Goal: Manage account settings

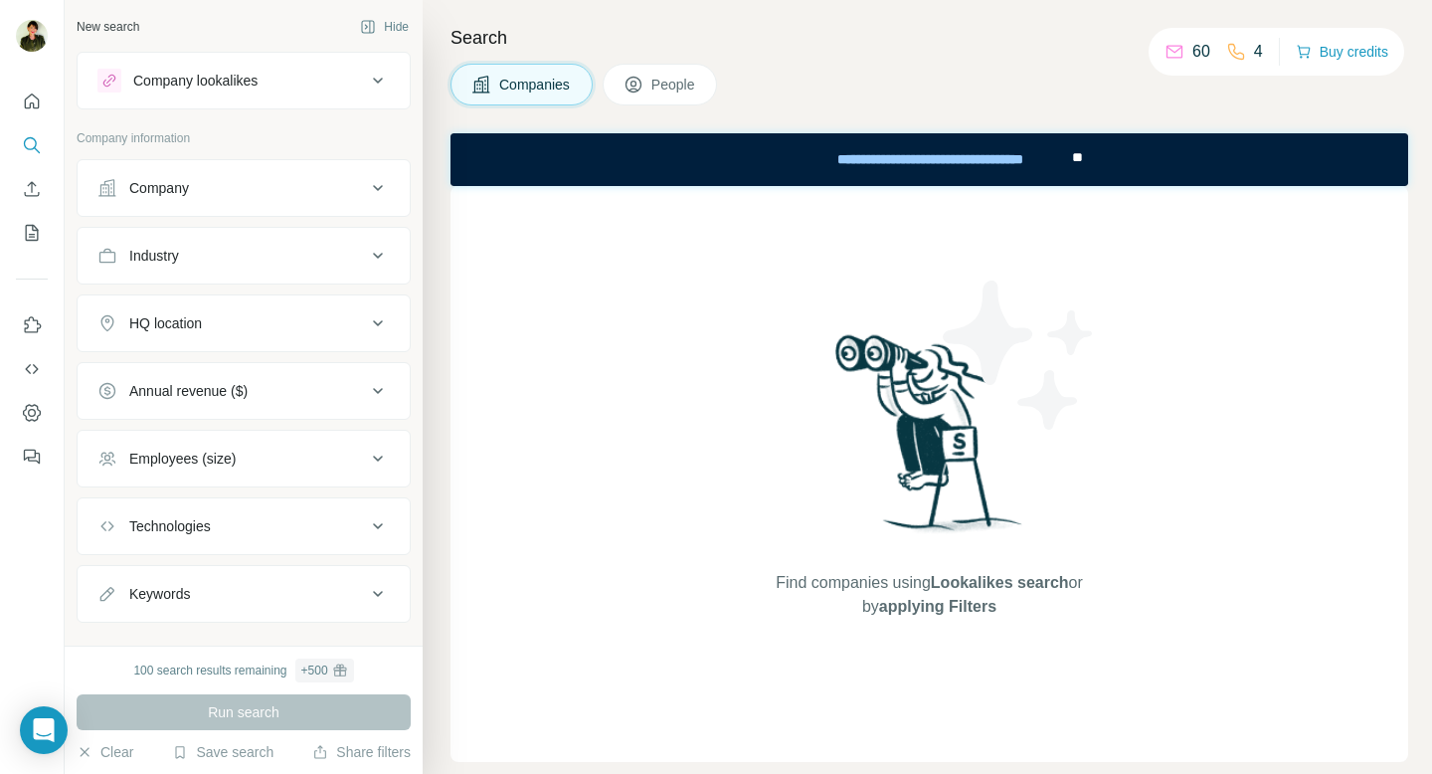
scroll to position [33, 0]
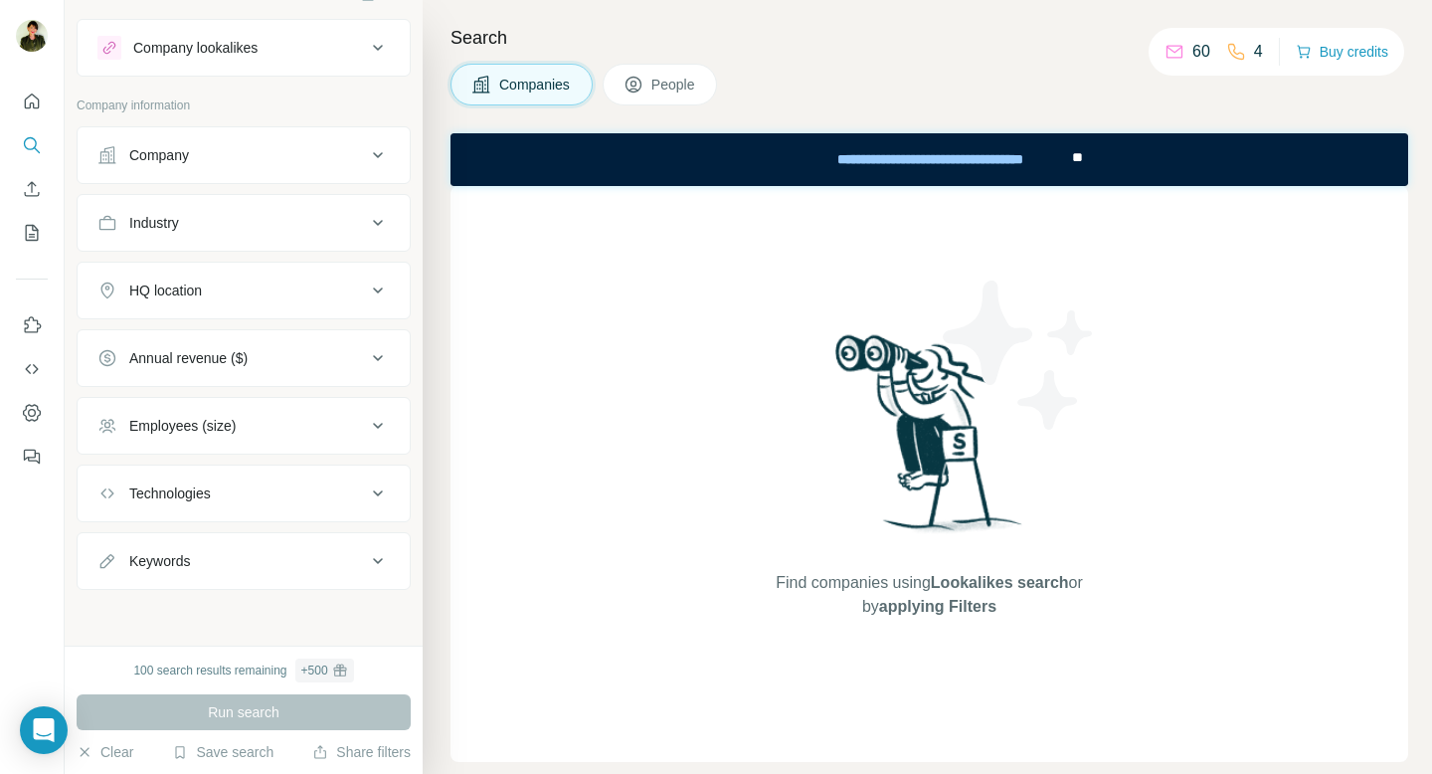
click at [357, 548] on button "Keywords" at bounding box center [244, 561] width 332 height 48
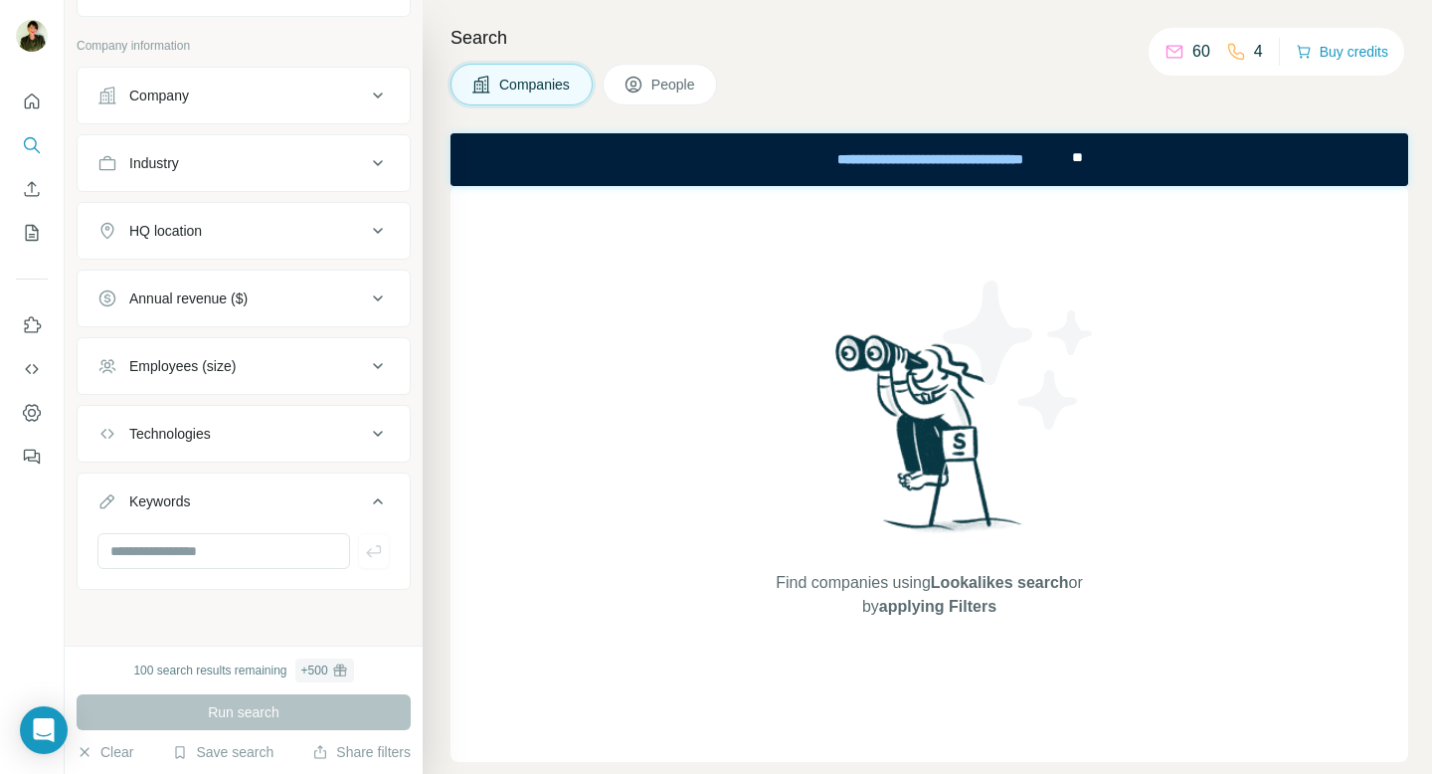
click at [377, 509] on icon at bounding box center [378, 501] width 24 height 24
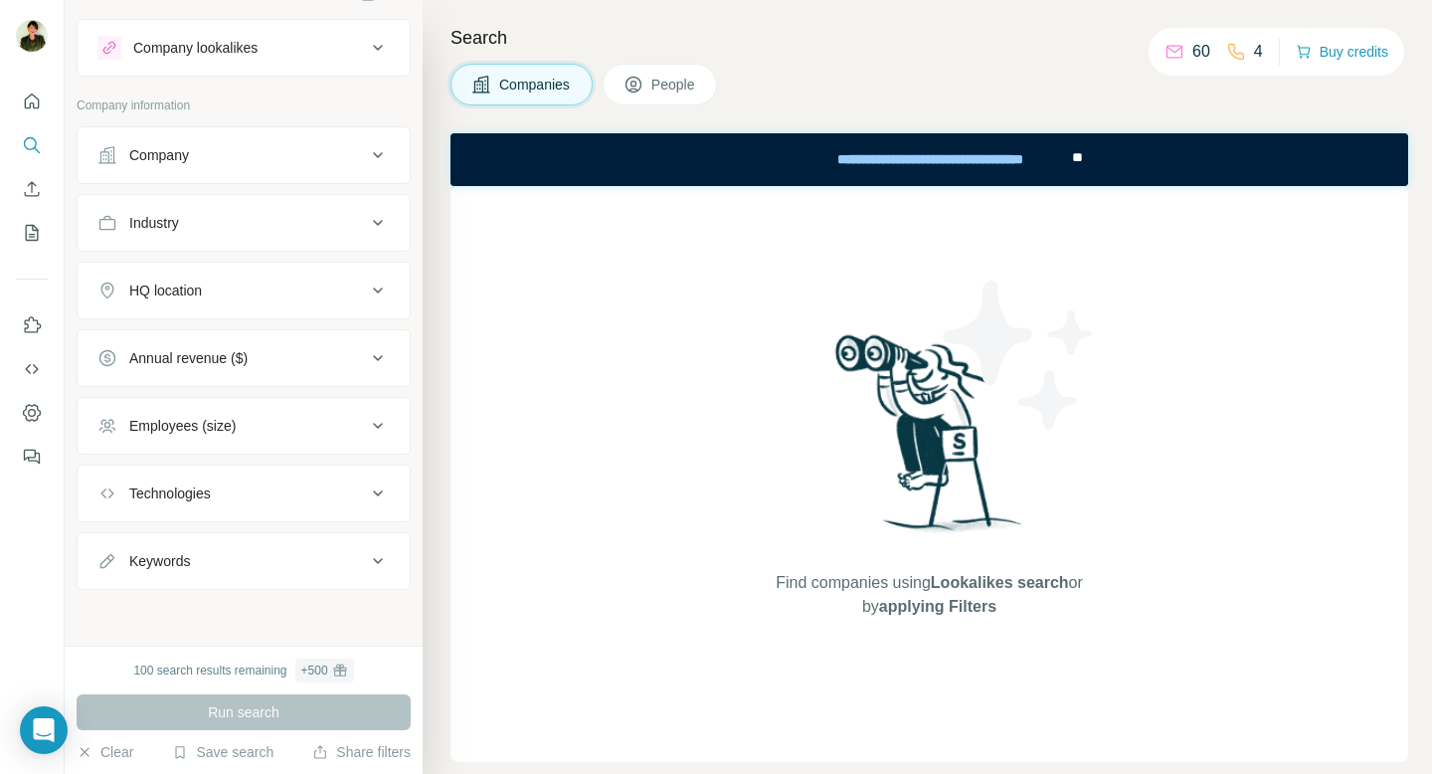
scroll to position [0, 0]
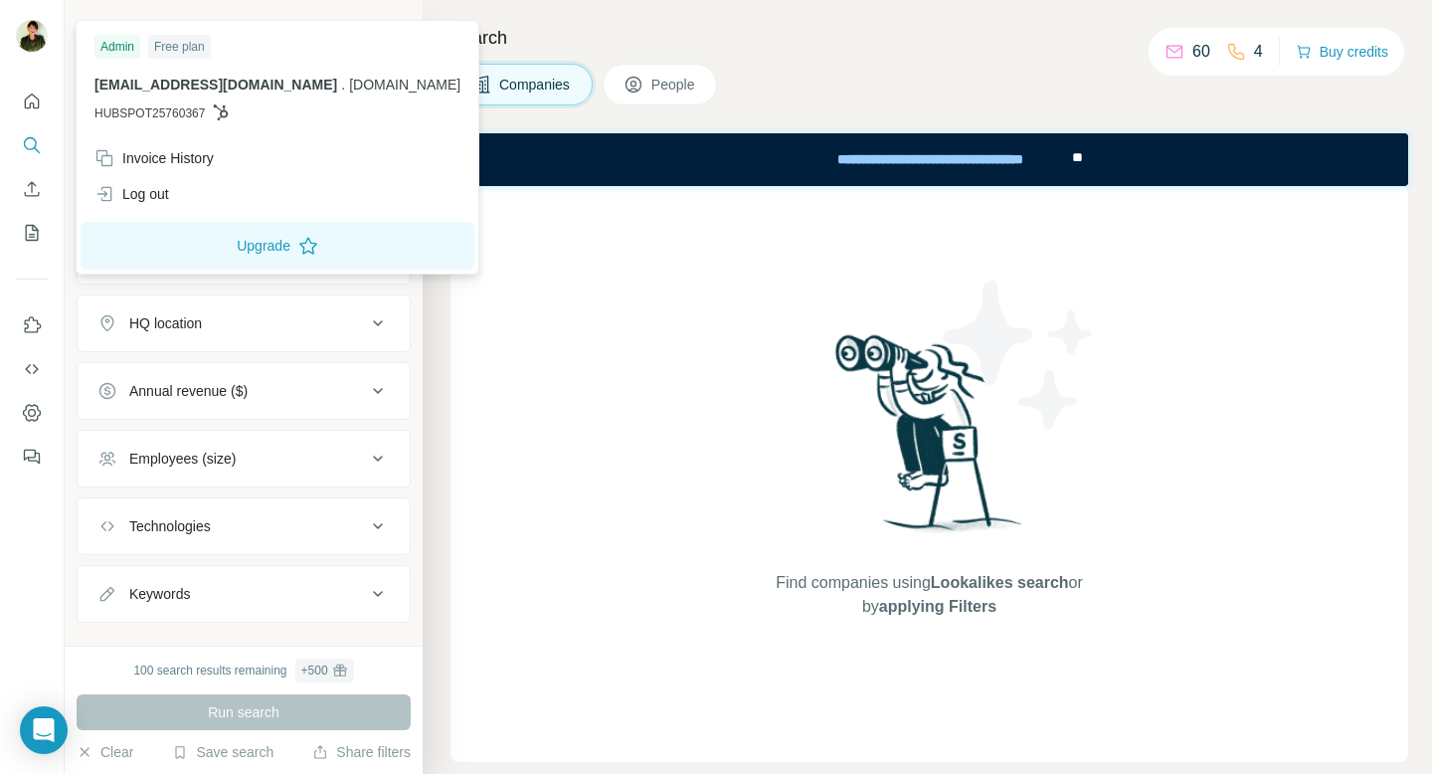
click at [38, 45] on img at bounding box center [32, 36] width 32 height 32
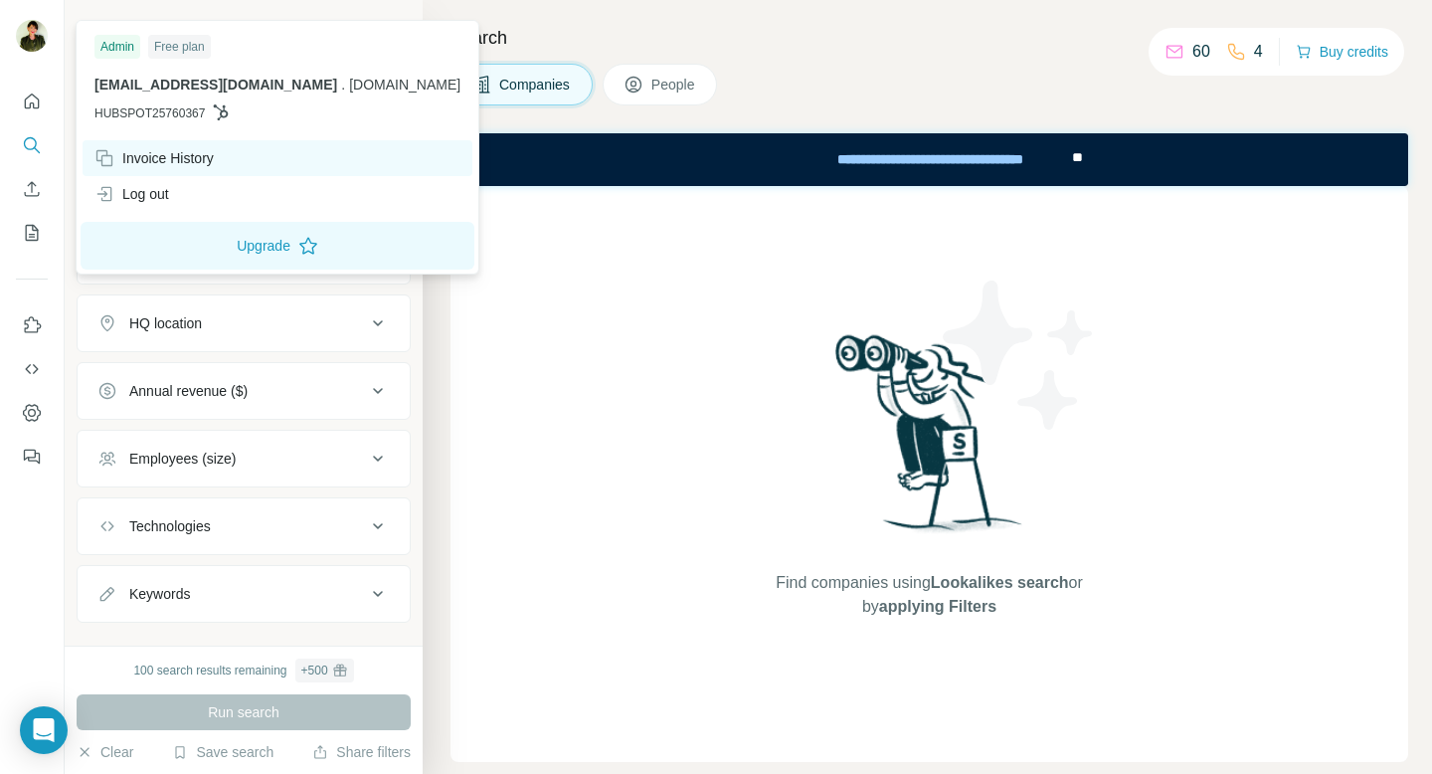
click at [150, 151] on div "Invoice History" at bounding box center [153, 158] width 119 height 20
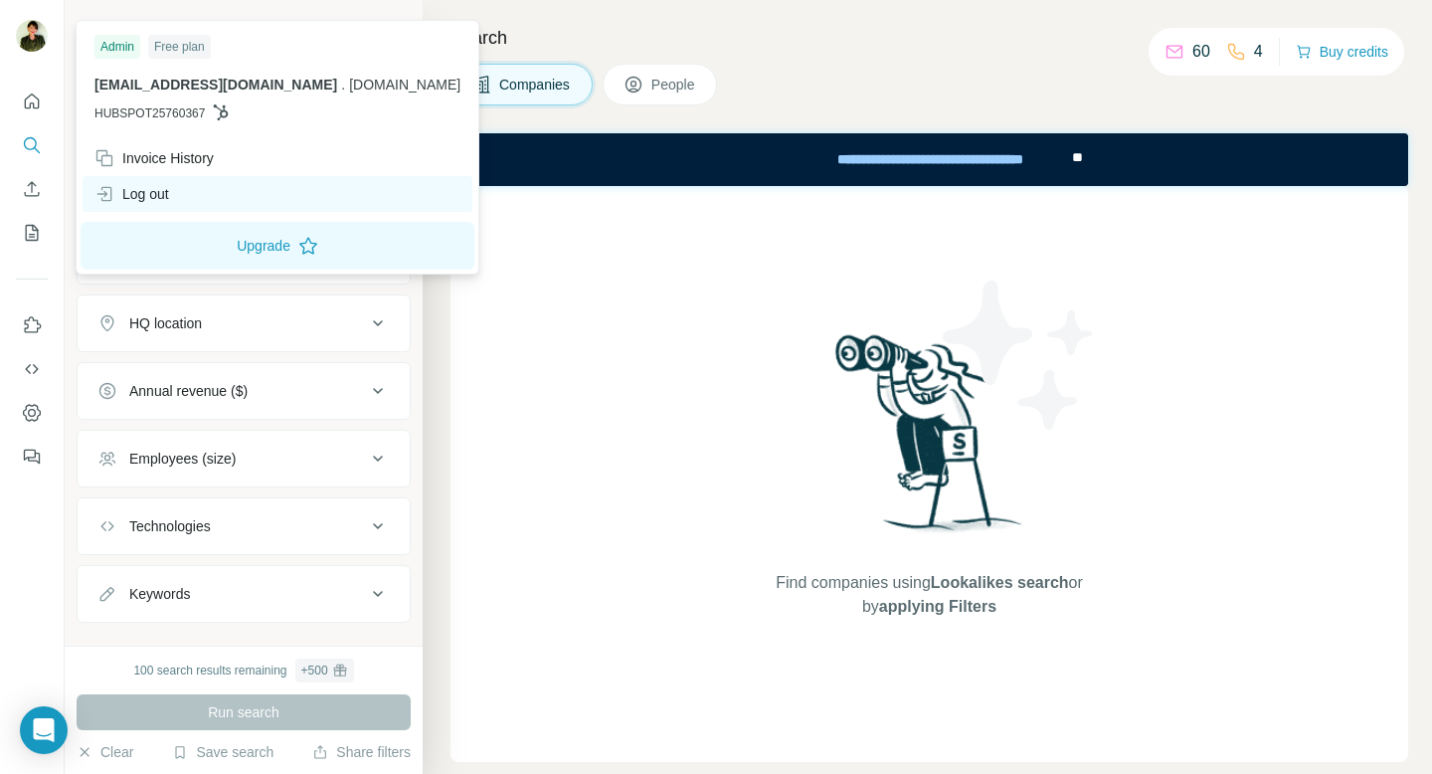
click at [146, 192] on div "Log out" at bounding box center [131, 194] width 75 height 20
